Goal: Transaction & Acquisition: Obtain resource

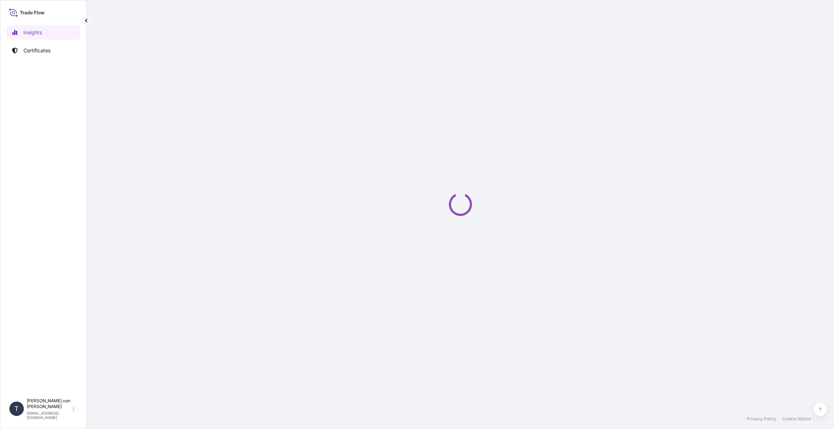
select select "2025"
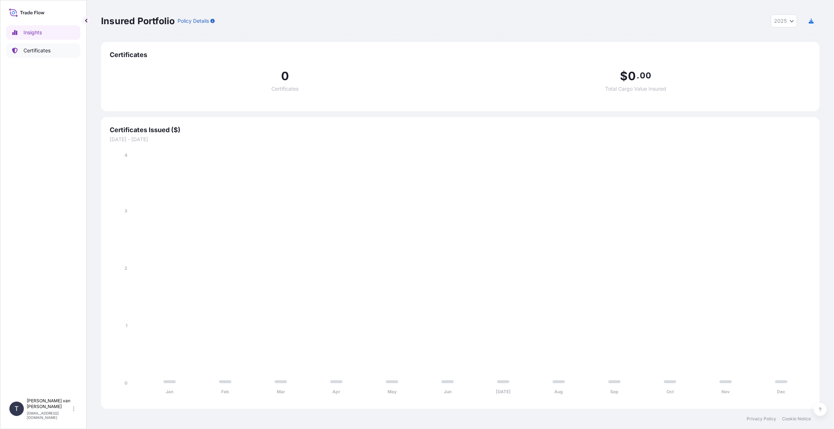
click at [38, 54] on p "Certificates" at bounding box center [36, 50] width 27 height 7
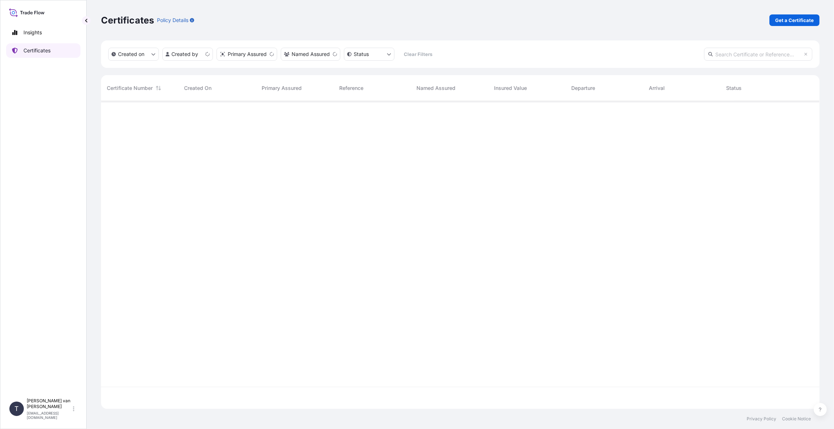
scroll to position [306, 713]
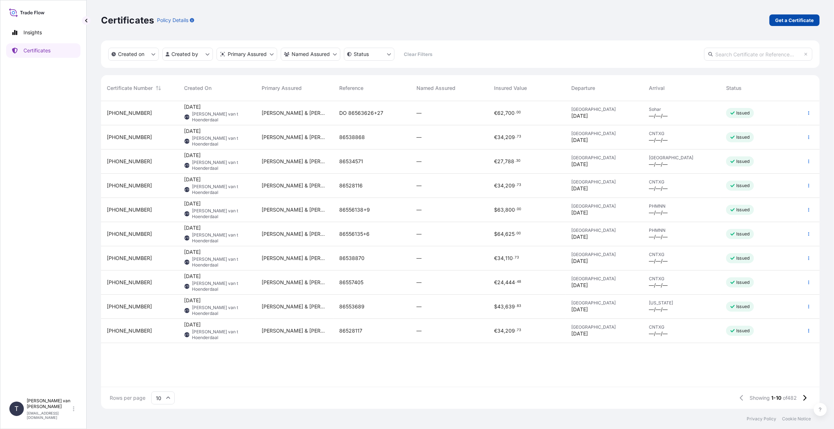
click at [803, 20] on p "Get a Certificate" at bounding box center [794, 20] width 39 height 7
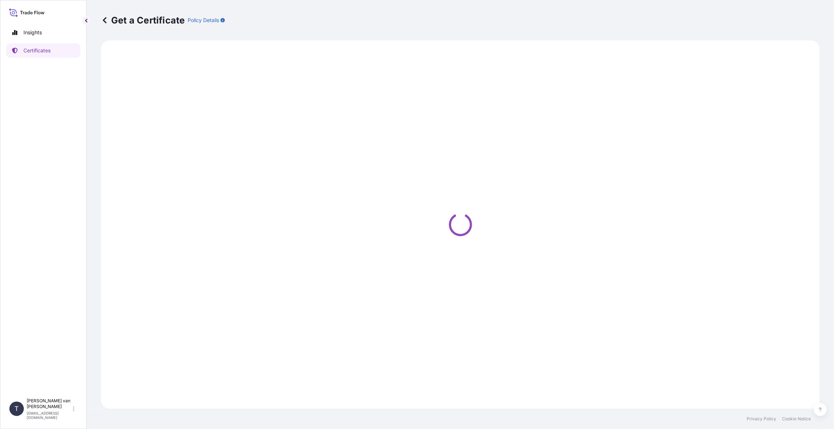
select select "Sea"
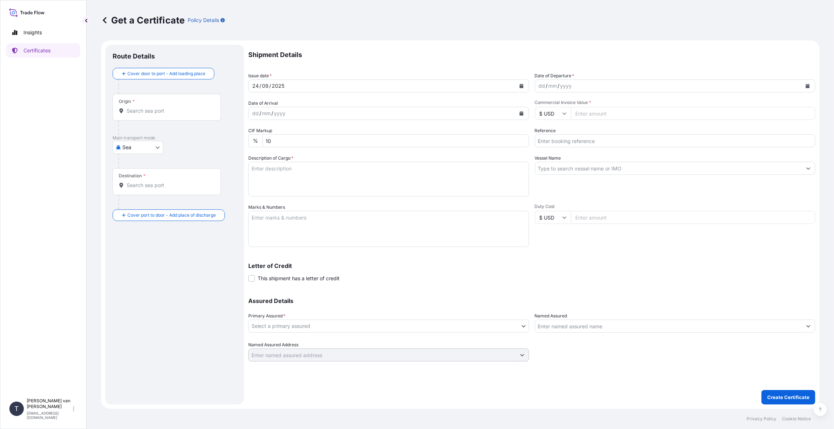
click at [806, 86] on icon "Calendar" at bounding box center [808, 86] width 4 height 4
click at [546, 104] on button "Previous" at bounding box center [550, 107] width 16 height 12
click at [588, 189] on div "28" at bounding box center [588, 187] width 13 height 13
click at [590, 113] on input "Commercial Invoice Value *" at bounding box center [693, 113] width 245 height 13
type input "110000"
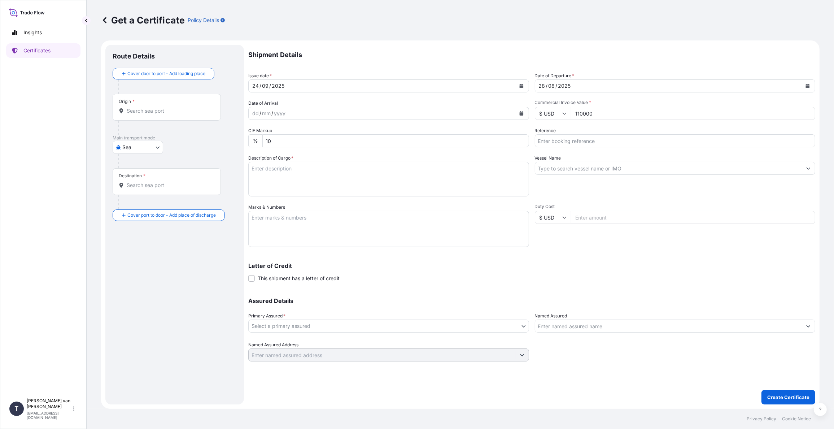
click at [551, 141] on input "Reference" at bounding box center [675, 140] width 281 height 13
type input "86565449-52"
click at [566, 171] on input "Vessel Name" at bounding box center [668, 168] width 267 height 13
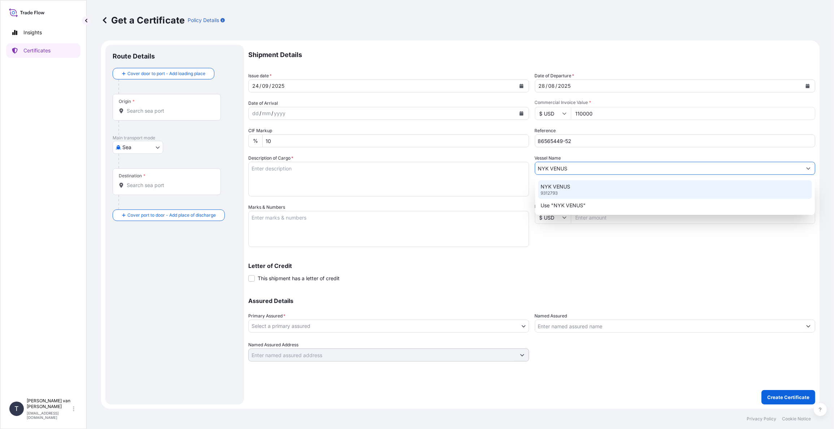
click at [559, 188] on p "NYK VENUS" at bounding box center [556, 186] width 30 height 7
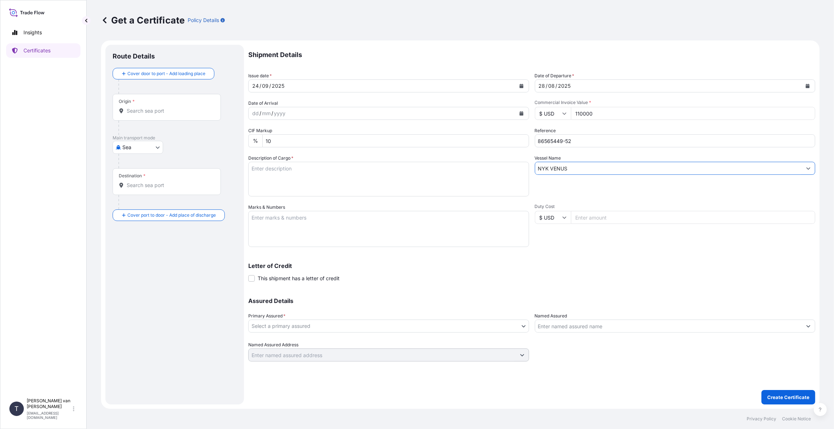
type input "NYK VENUS"
click at [297, 175] on textarea "Description of Cargo *" at bounding box center [388, 179] width 281 height 35
drag, startPoint x: 292, startPoint y: 168, endPoint x: 261, endPoint y: 168, distance: 31.0
click at [261, 168] on textarea "4x 40ft container containing: 4000 bags x 25 kg Resistamyl 348 = 100.000 kg" at bounding box center [388, 179] width 281 height 35
click at [287, 167] on textarea "4x 40ft container containing: 4000 bags x 25 kg Resistamyl 348 = 100.000 kg" at bounding box center [388, 179] width 281 height 35
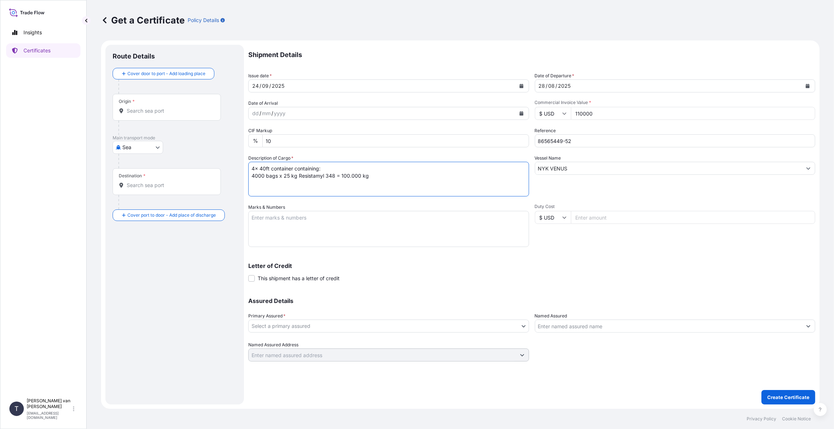
click at [292, 168] on textarea "4x 40ft container containing: 4000 bags x 25 kg Resistamyl 348 = 100.000 kg" at bounding box center [388, 179] width 281 height 35
drag, startPoint x: 292, startPoint y: 167, endPoint x: 249, endPoint y: 167, distance: 43.7
click at [249, 167] on textarea "4x 40ft container containing: 4000 bags x 25 kg Resistamyl 348 = 100.000 kg" at bounding box center [388, 179] width 281 height 35
click at [299, 167] on textarea "4x 40ft container containing: 4000 bags x 25 kg Resistamyl 348 = 100.000 kg" at bounding box center [388, 179] width 281 height 35
drag, startPoint x: 293, startPoint y: 166, endPoint x: 249, endPoint y: 165, distance: 43.7
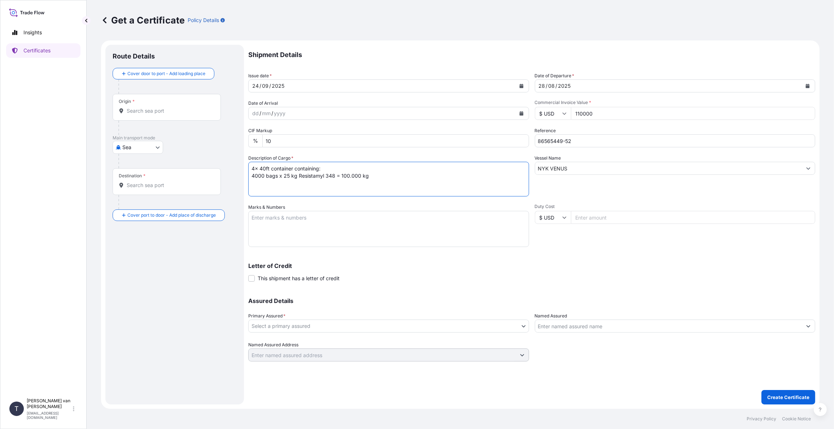
click at [249, 165] on textarea "4x 40ft container containing: 4000 bags x 25 kg Resistamyl 348 = 100.000 kg" at bounding box center [388, 179] width 281 height 35
type textarea "4x 40ft container containing: 4000 bags x 25 kg Resistamyl 348 = 100.000 kg"
click at [258, 223] on textarea "Marks & Numbers" at bounding box center [388, 229] width 281 height 36
paste textarea "4x 40ft container"
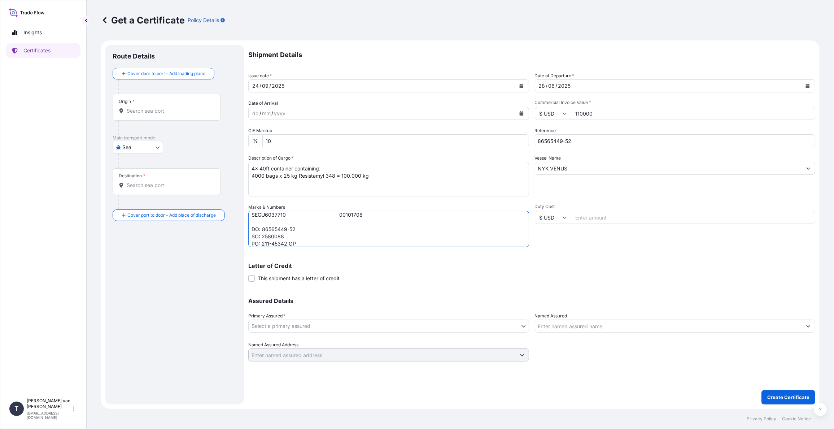
type textarea "4x 40ft container: CONTAINER: SEAL: CAIU7666650 00101540 GCXU5034198 00101675 K…"
click at [284, 324] on body "Insights Certificates T [PERSON_NAME] van t Hoenderdaal [EMAIL_ADDRESS][DOMAIN_…" at bounding box center [417, 214] width 834 height 429
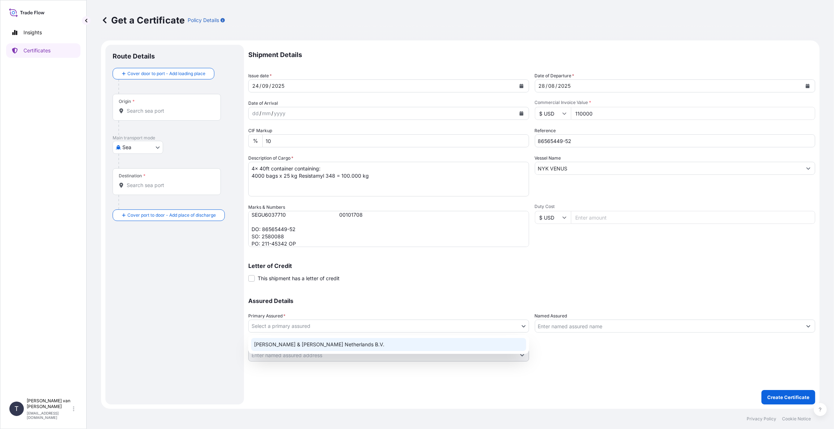
click at [276, 345] on div "[PERSON_NAME] & [PERSON_NAME] Netherlands B.V." at bounding box center [388, 344] width 275 height 13
select select "31666"
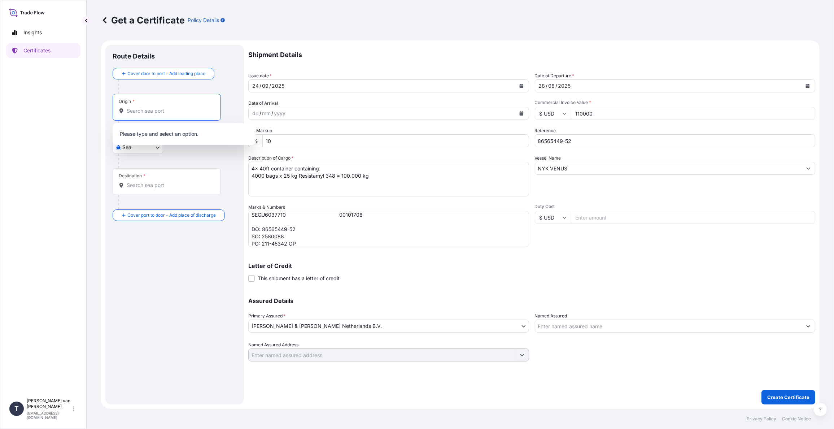
click at [139, 108] on input "Origin *" at bounding box center [169, 110] width 85 height 7
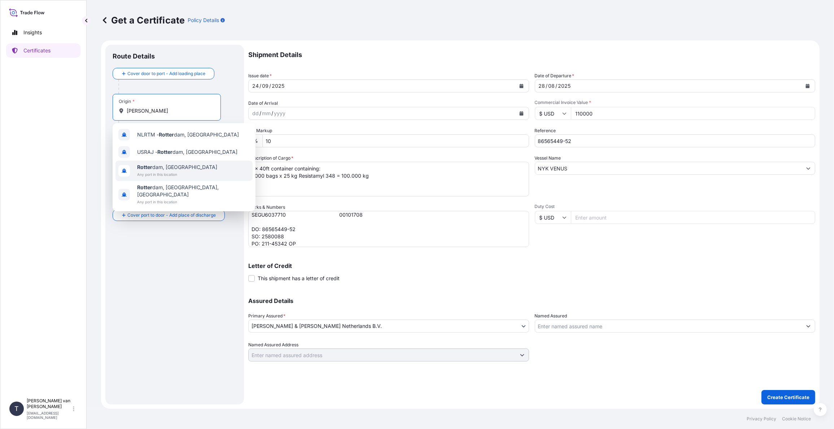
click at [154, 165] on span "[PERSON_NAME] dam, [GEOGRAPHIC_DATA]" at bounding box center [177, 166] width 80 height 7
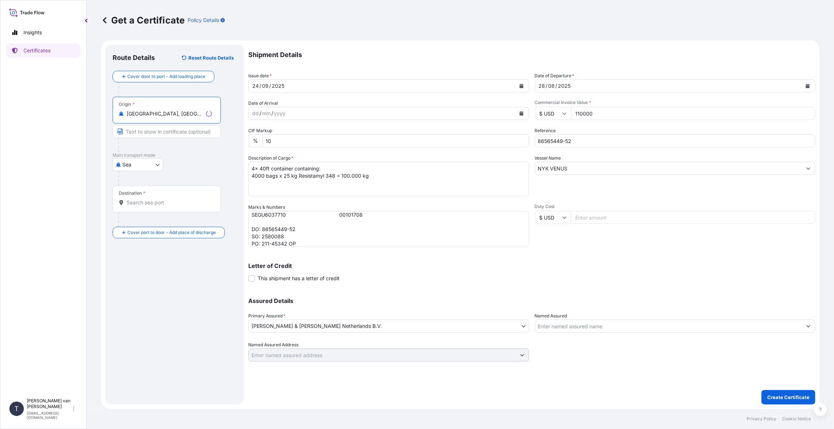
type input "[GEOGRAPHIC_DATA], [GEOGRAPHIC_DATA]"
click at [155, 205] on input "Destination *" at bounding box center [169, 202] width 85 height 7
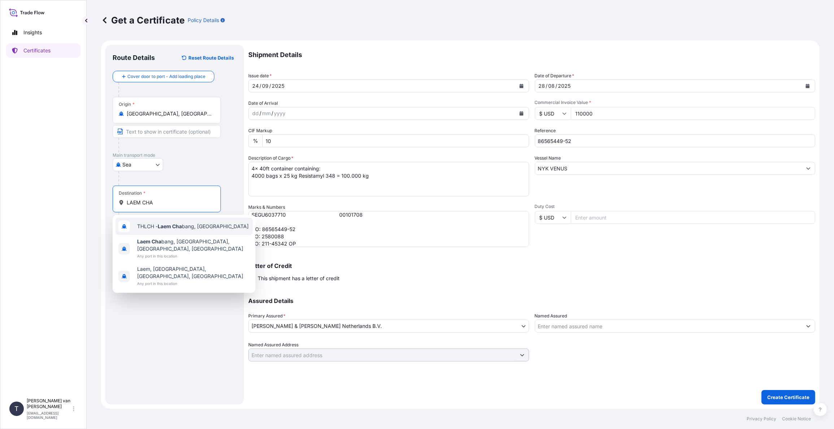
click at [202, 227] on span "THLCH - [GEOGRAPHIC_DATA], [GEOGRAPHIC_DATA]" at bounding box center [192, 226] width 111 height 7
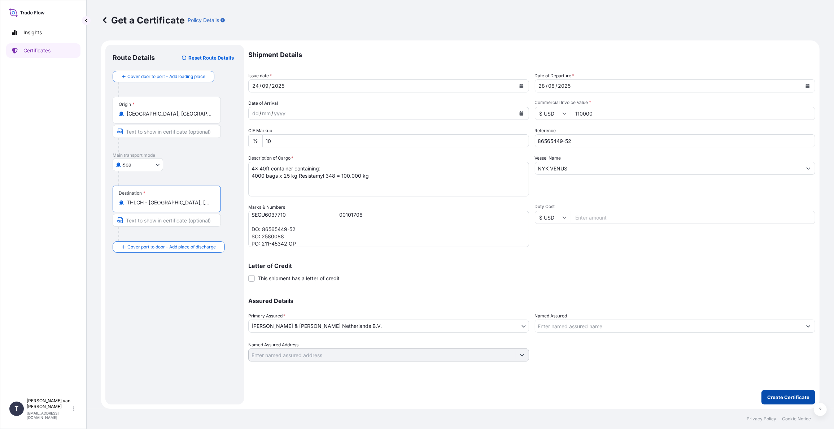
type input "THLCH - [GEOGRAPHIC_DATA], [GEOGRAPHIC_DATA]"
click at [792, 397] on p "Create Certificate" at bounding box center [788, 396] width 42 height 7
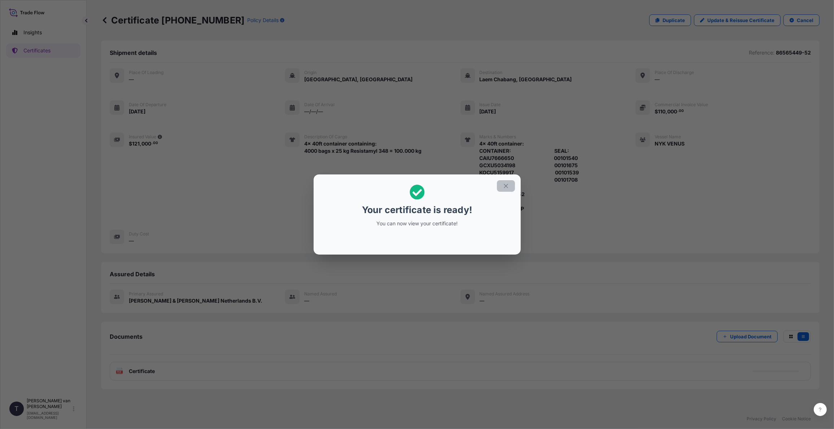
click at [506, 186] on icon "button" at bounding box center [506, 186] width 4 height 4
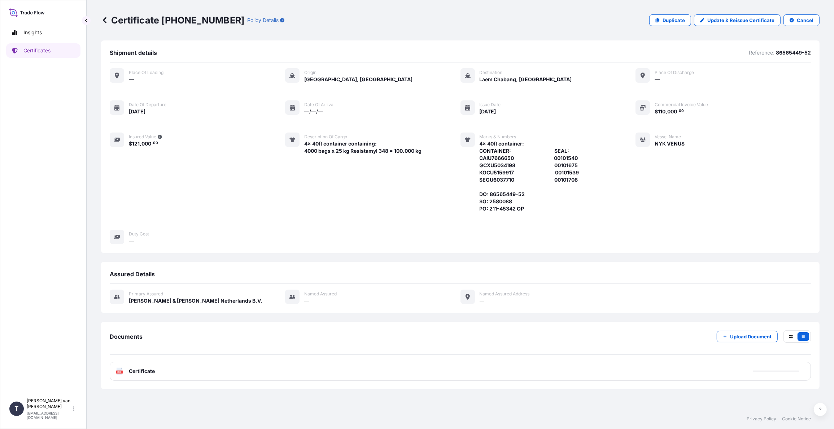
click at [140, 373] on span "Certificate" at bounding box center [142, 370] width 26 height 7
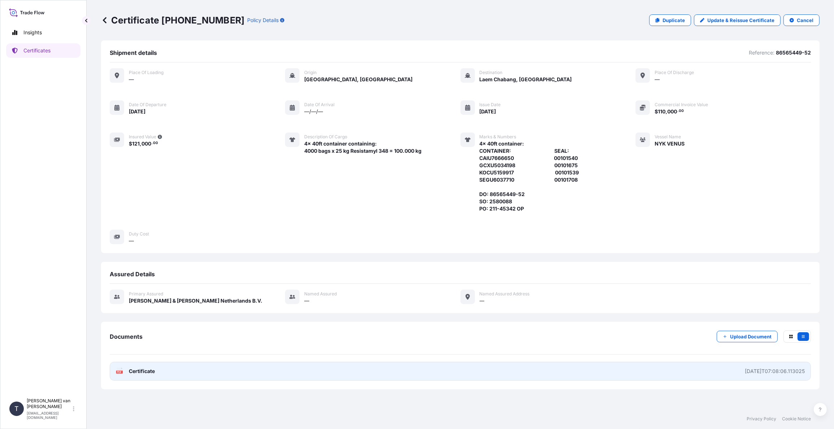
click at [143, 369] on span "Certificate" at bounding box center [142, 370] width 26 height 7
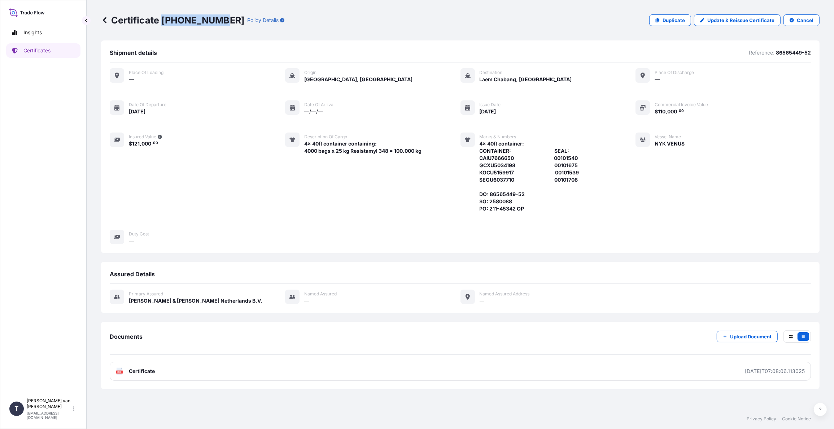
drag, startPoint x: 214, startPoint y: 21, endPoint x: 161, endPoint y: 20, distance: 52.7
click at [161, 20] on p "Certificate [PHONE_NUMBER]" at bounding box center [172, 20] width 143 height 12
copy p "[PHONE_NUMBER]"
